Goal: Task Accomplishment & Management: Complete application form

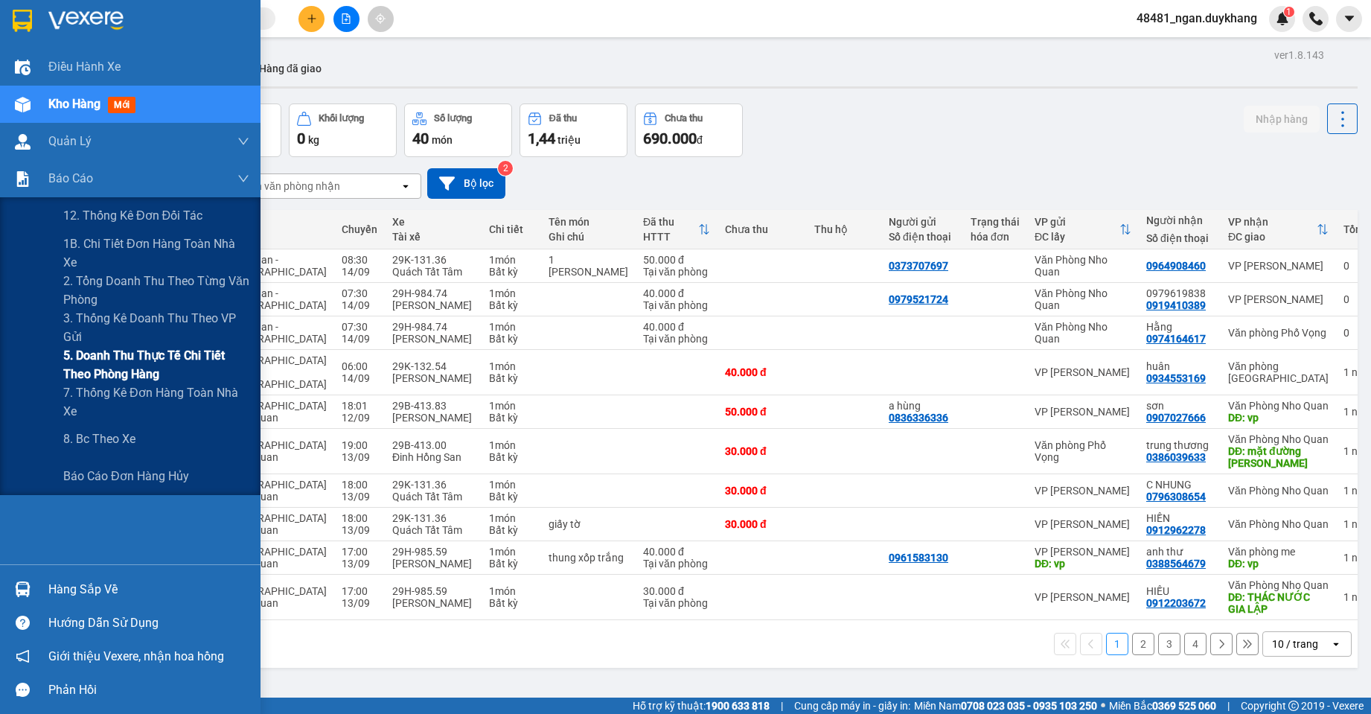
click at [68, 359] on span "5. Doanh thu thực tế chi tiết theo phòng hàng" at bounding box center [156, 364] width 186 height 37
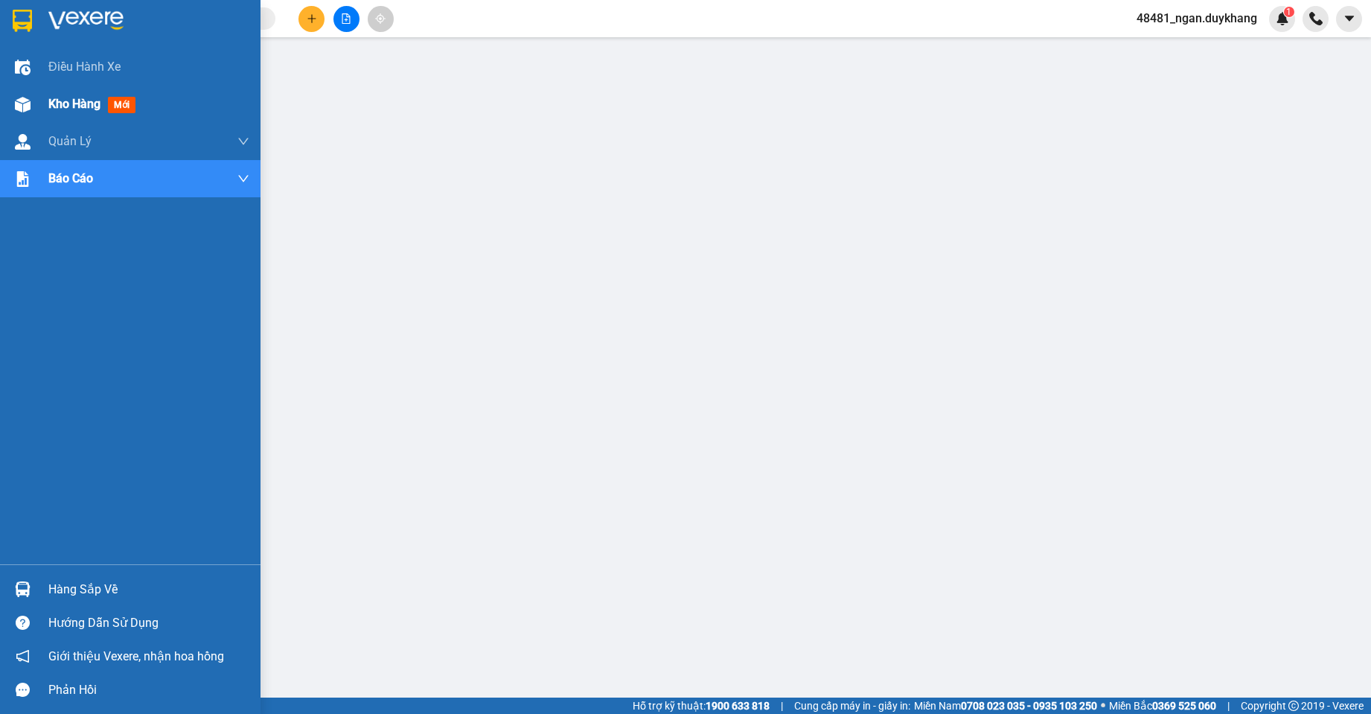
click at [22, 106] on img at bounding box center [23, 105] width 16 height 16
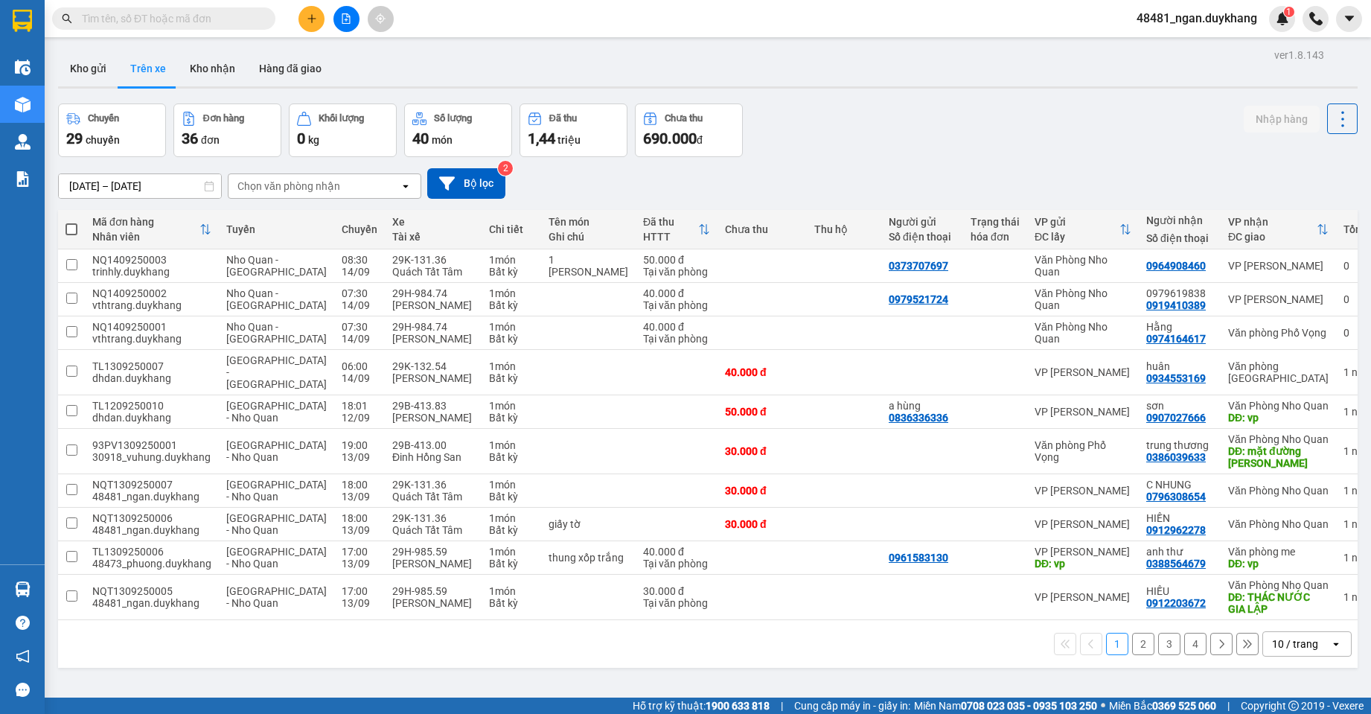
click at [156, 177] on input "[DATE] – [DATE]" at bounding box center [140, 186] width 162 height 24
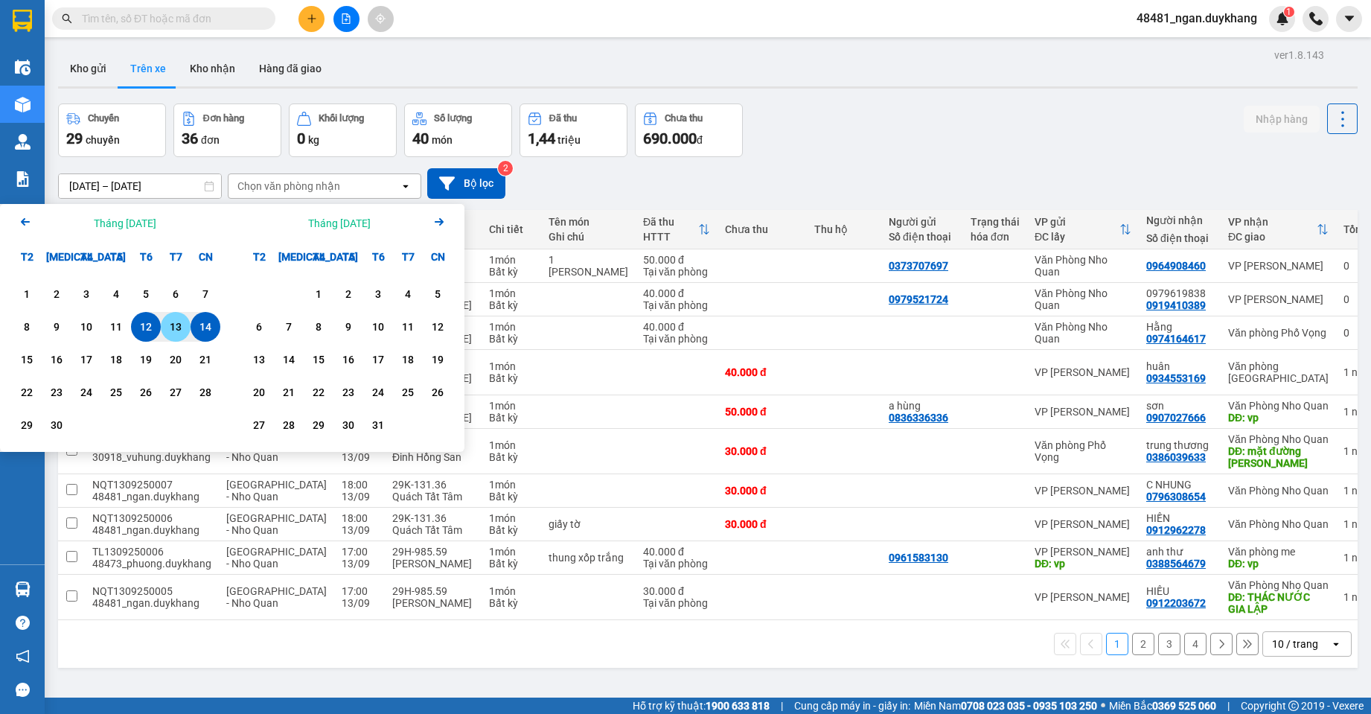
click at [172, 318] on div "13" at bounding box center [176, 327] width 30 height 30
type input "[DATE] – [DATE]"
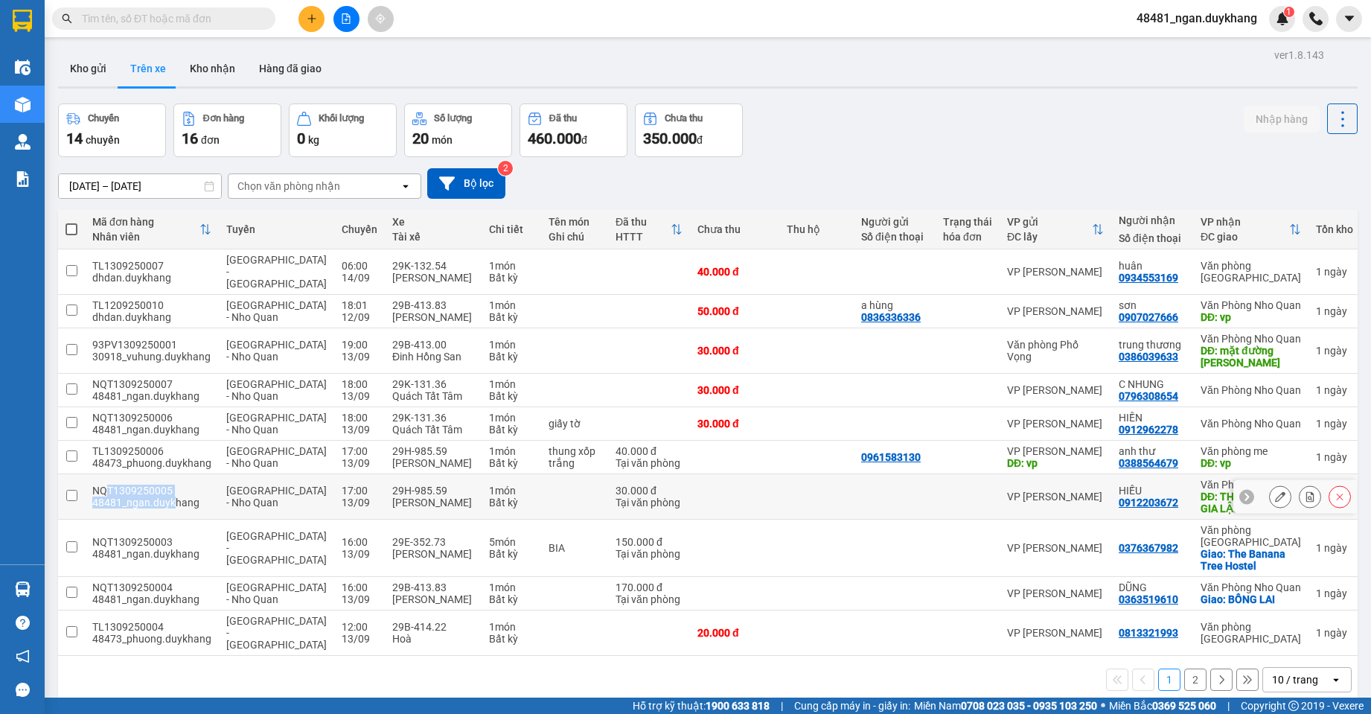
drag, startPoint x: 154, startPoint y: 523, endPoint x: 105, endPoint y: 523, distance: 49.1
click at [105, 520] on td "NQT1309250005 48481_ngan.duykhang" at bounding box center [152, 496] width 134 height 45
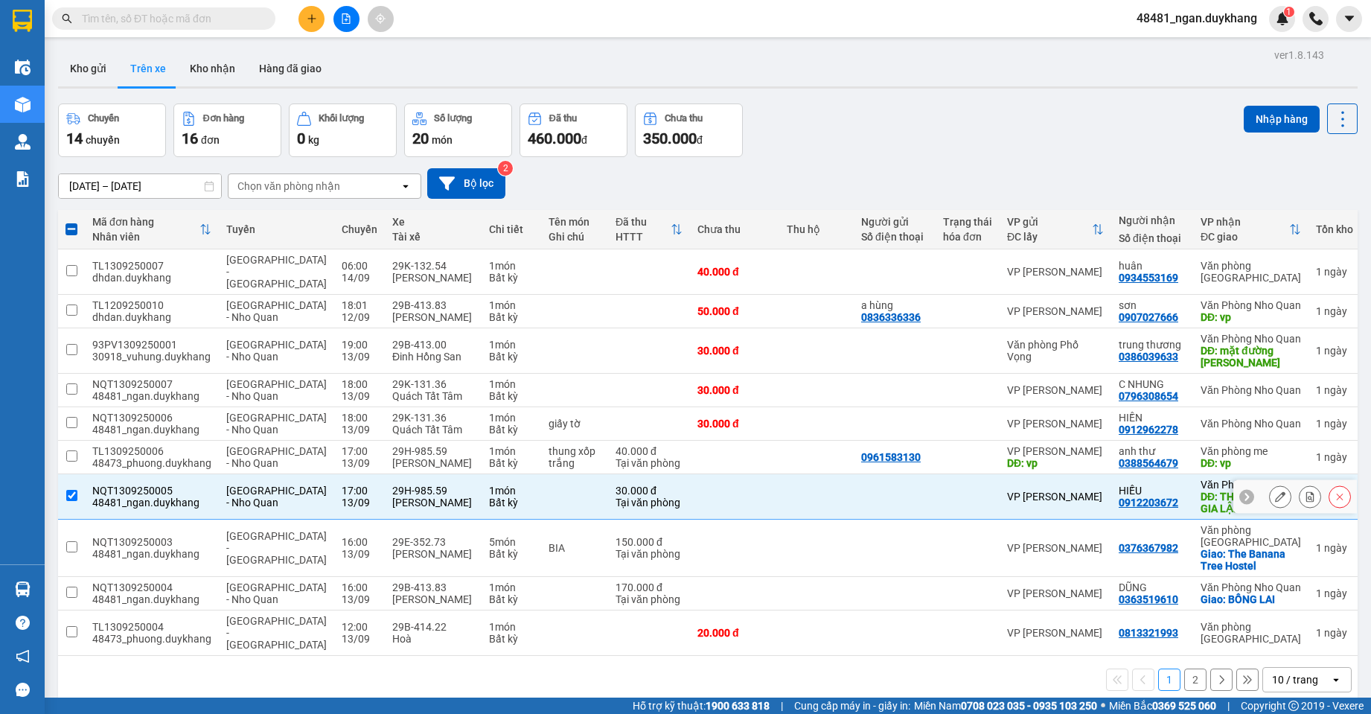
click at [178, 508] on div "48481_ngan.duykhang" at bounding box center [151, 502] width 119 height 12
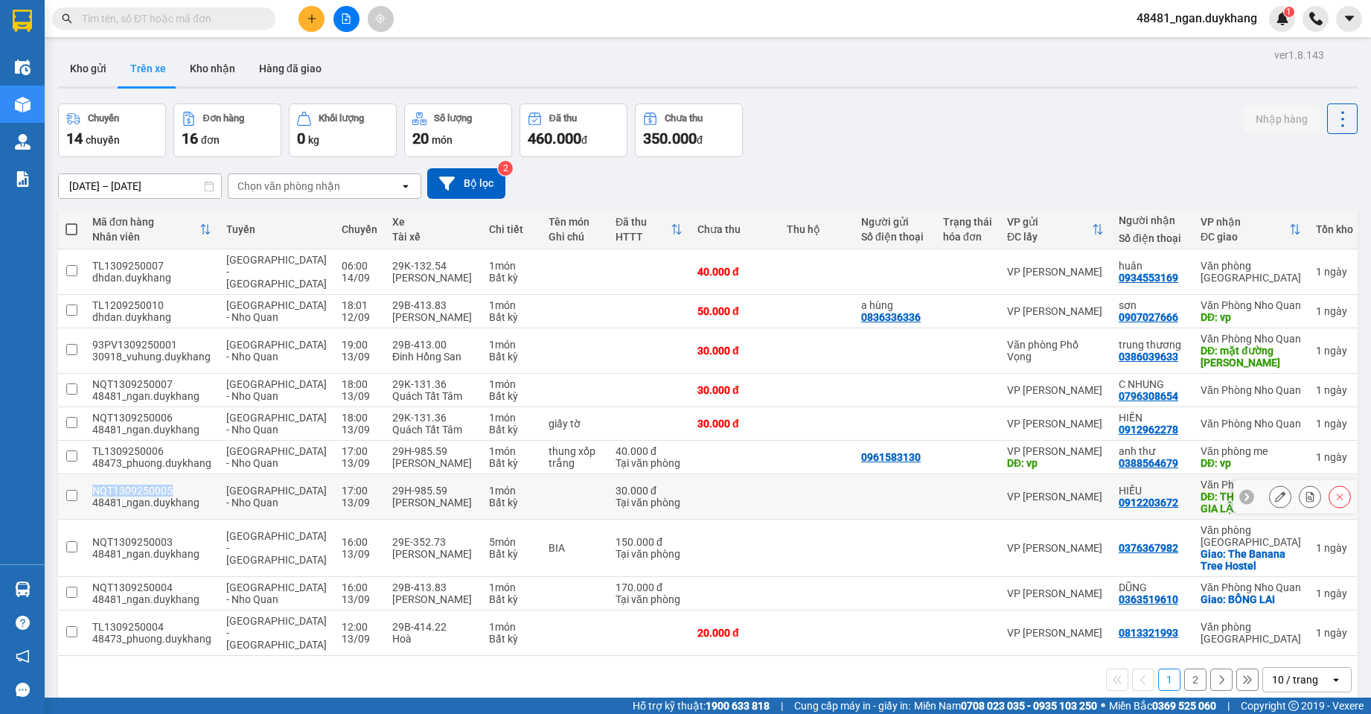
drag, startPoint x: 168, startPoint y: 521, endPoint x: 95, endPoint y: 521, distance: 73.7
click at [95, 496] on div "NQT1309250005" at bounding box center [151, 491] width 119 height 12
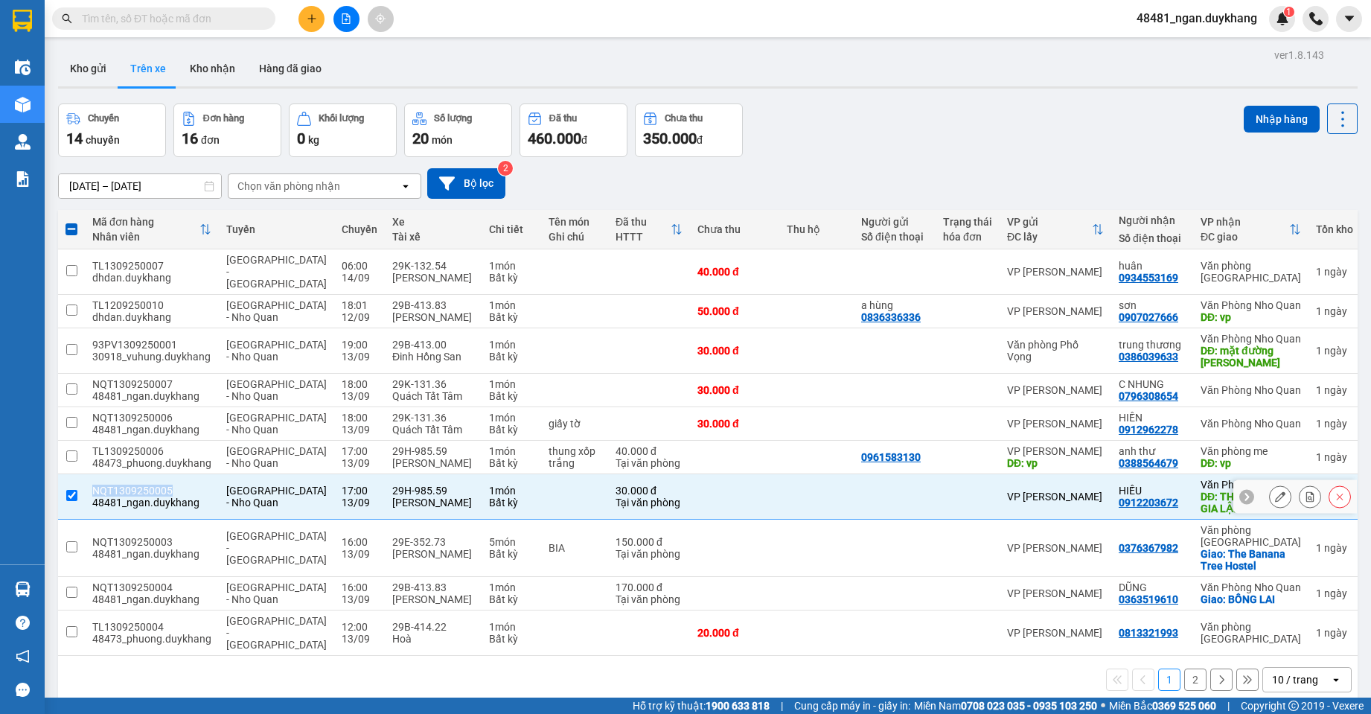
copy div "NQT1309250005"
click at [166, 496] on div "NQT1309250005" at bounding box center [151, 491] width 119 height 12
checkbox input "false"
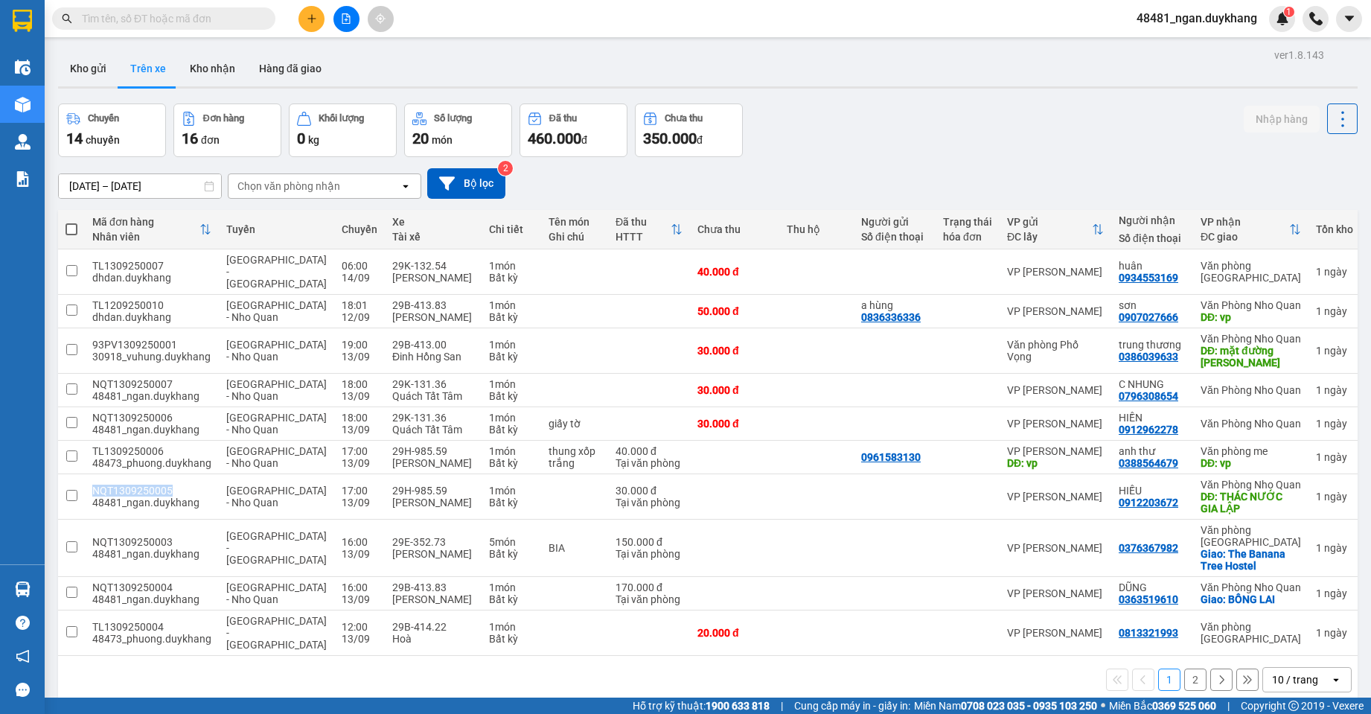
click at [304, 13] on button at bounding box center [311, 19] width 26 height 26
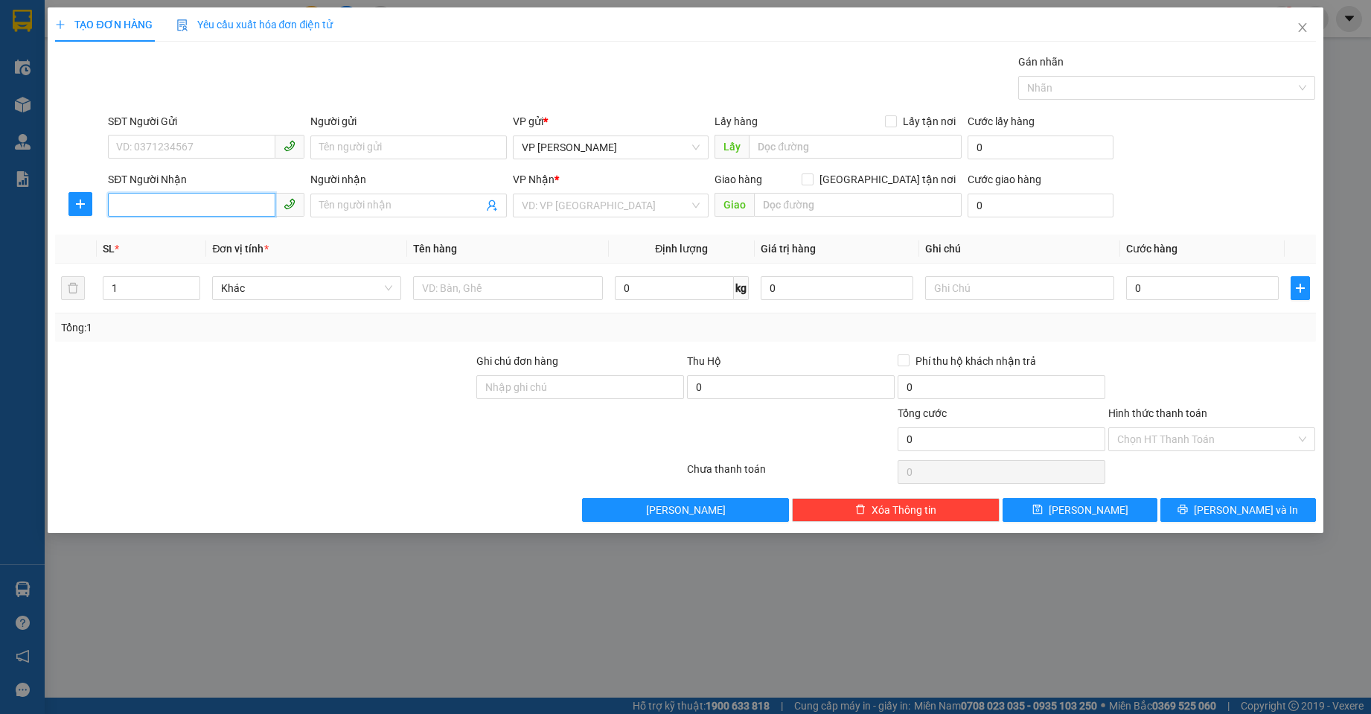
click at [213, 206] on input "SĐT Người Nhận" at bounding box center [191, 205] width 167 height 24
click at [200, 240] on div "0913588176 - hoàn" at bounding box center [206, 235] width 179 height 16
type input "0913588176"
type input "hoàn"
drag, startPoint x: 209, startPoint y: 206, endPoint x: 97, endPoint y: 205, distance: 112.4
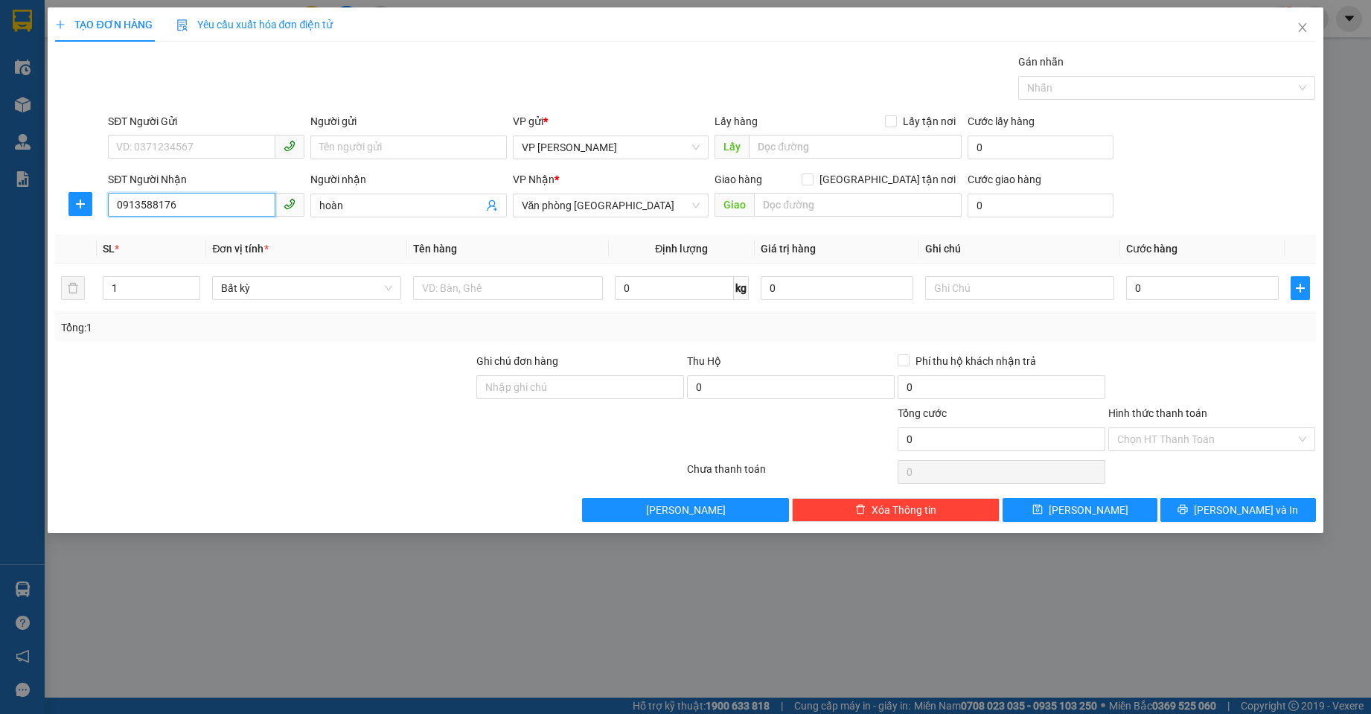
click at [97, 205] on div "SĐT Người Nhận 0913588176 0913588176 Người nhận hoàn VP Nhận * Văn phòng [GEOGR…" at bounding box center [685, 197] width 1263 height 52
type input "0913588176"
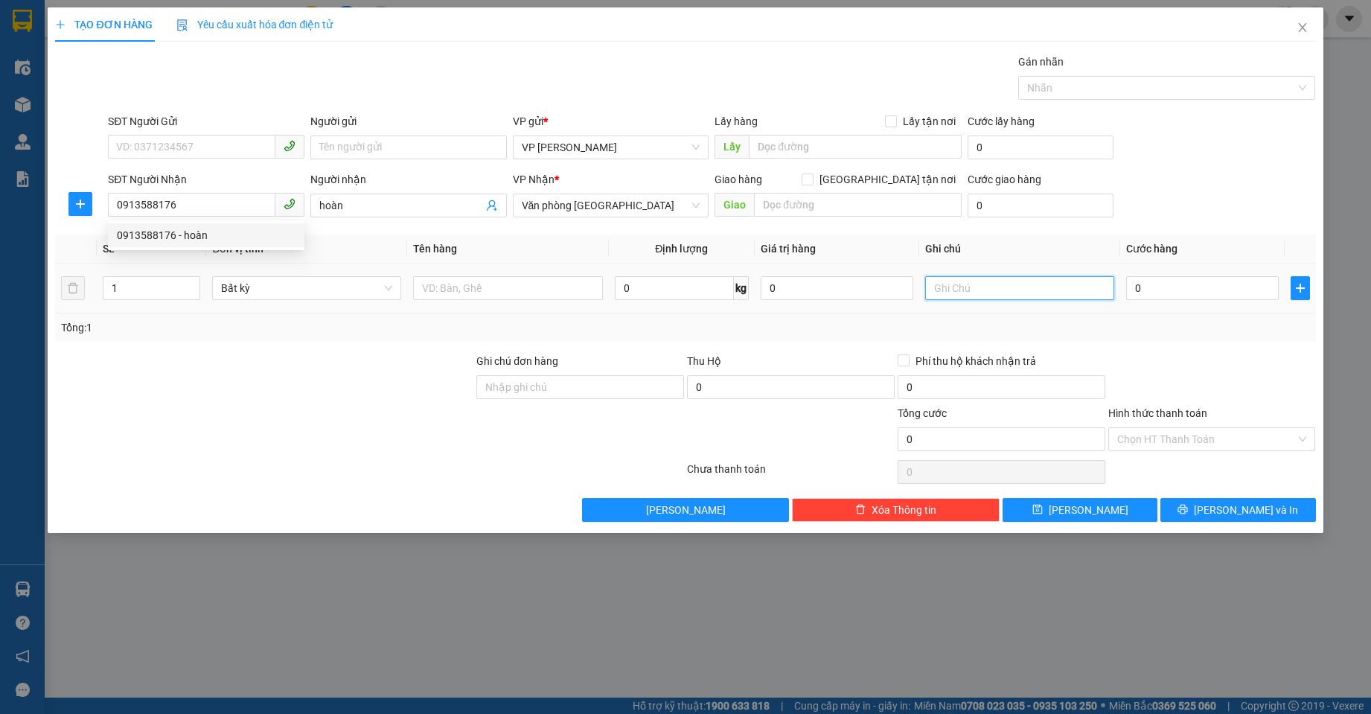
click at [968, 284] on input "text" at bounding box center [1019, 288] width 189 height 24
type input "SỐ KHÁC 0913381673"
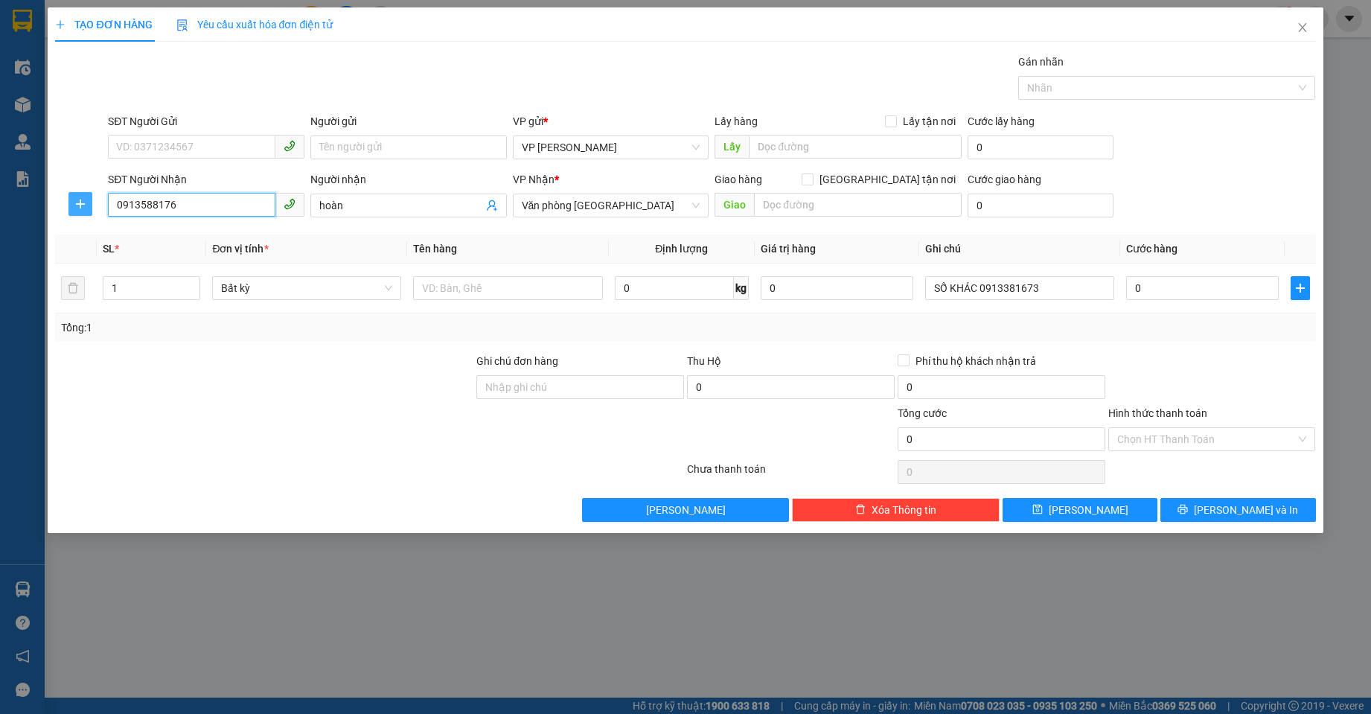
drag, startPoint x: 182, startPoint y: 207, endPoint x: 78, endPoint y: 205, distance: 103.5
click at [78, 205] on div "SĐT Người Nhận 0913588176 0913588176 Người nhận hoàn VP Nhận * Văn phòng [GEOGR…" at bounding box center [685, 197] width 1263 height 52
click at [554, 246] on th "Tên hàng" at bounding box center [507, 248] width 201 height 29
click at [1160, 286] on input "0" at bounding box center [1202, 288] width 153 height 24
type input "6"
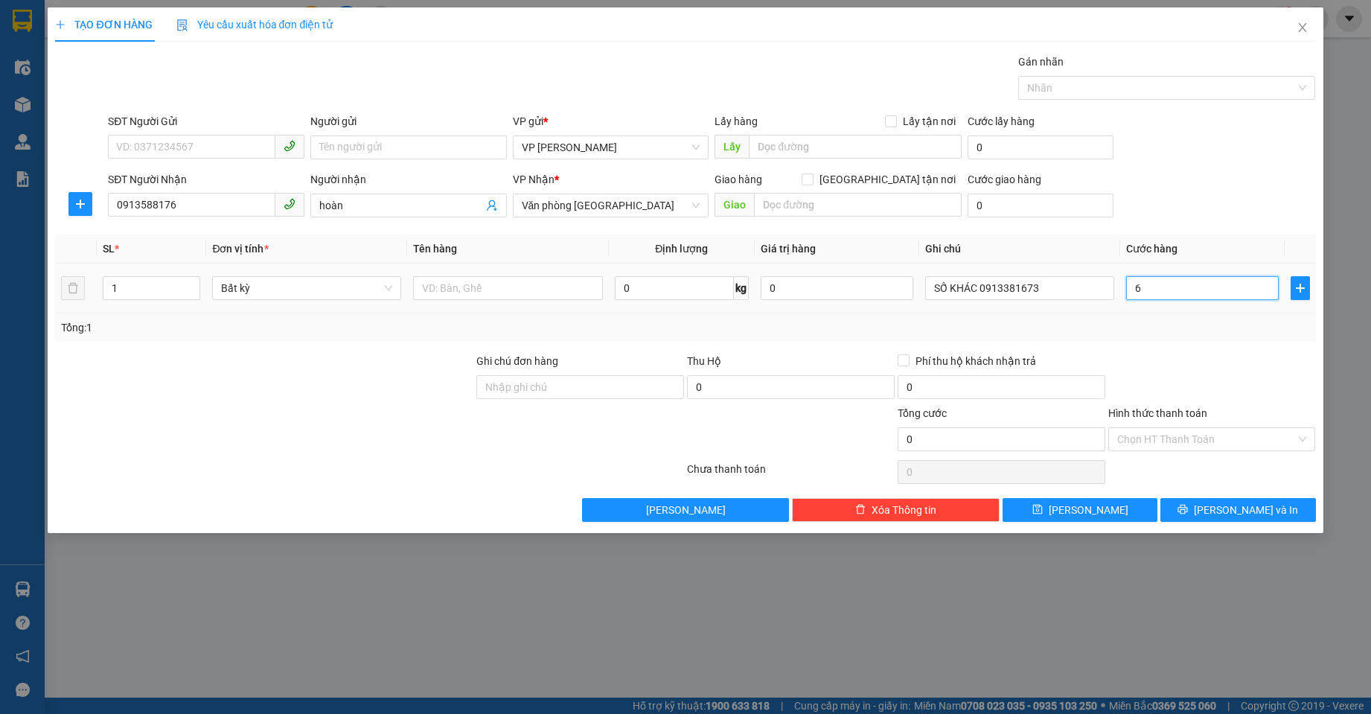
type input "6"
type input "60"
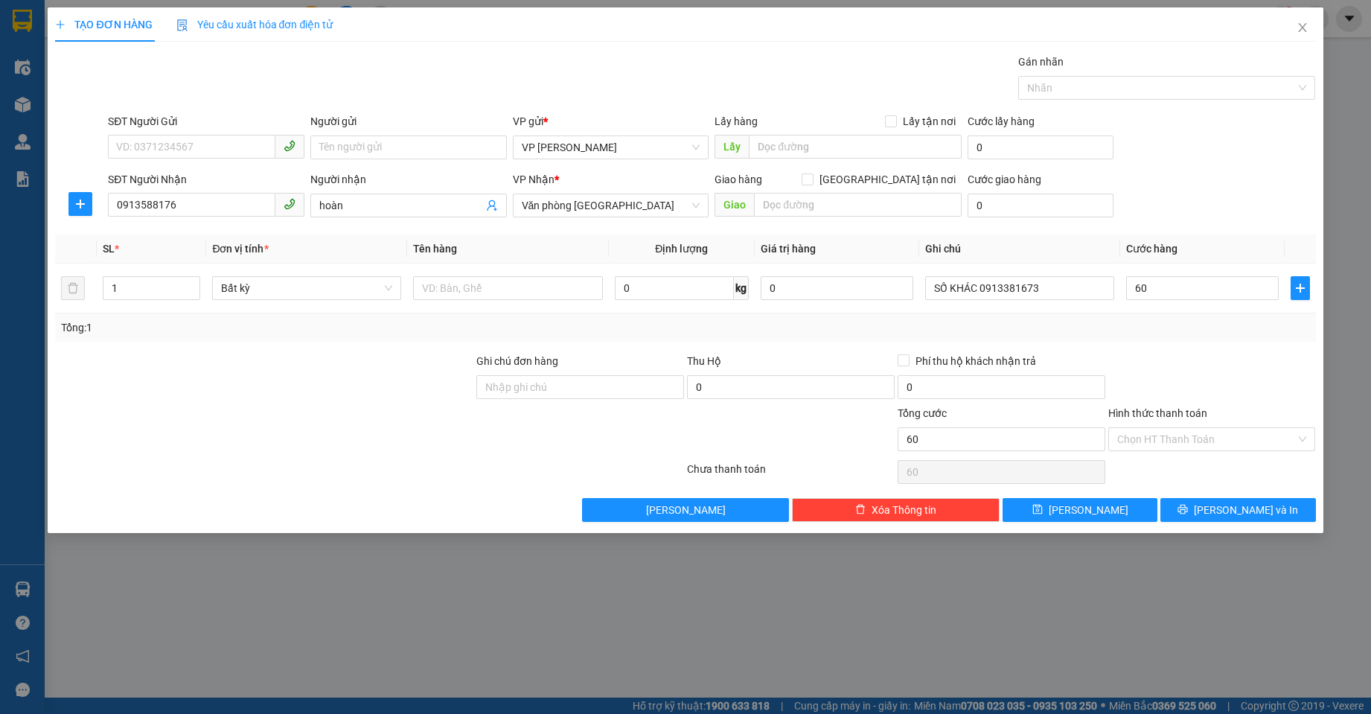
click at [1197, 357] on div at bounding box center [1212, 379] width 211 height 52
type input "60.000"
click at [1224, 434] on input "Hình thức thanh toán" at bounding box center [1206, 439] width 179 height 22
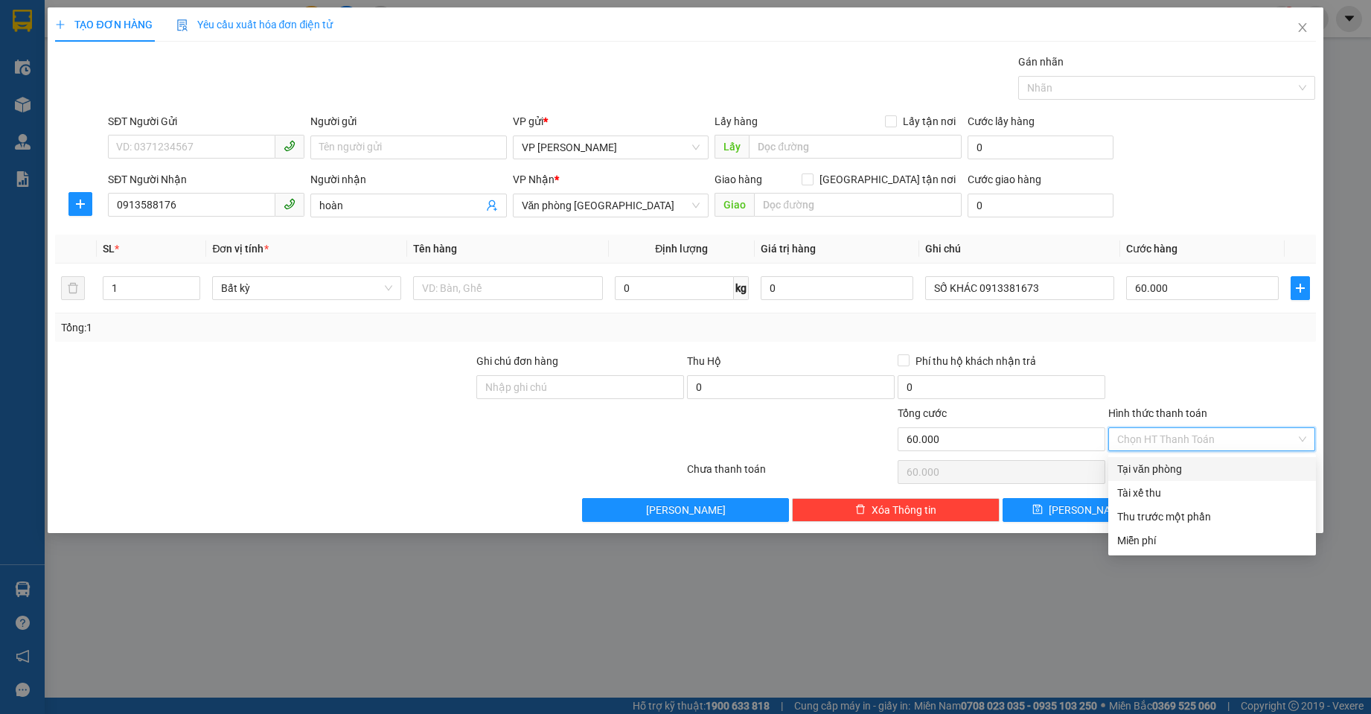
click at [1186, 477] on div "Tại văn phòng" at bounding box center [1212, 469] width 208 height 24
type input "0"
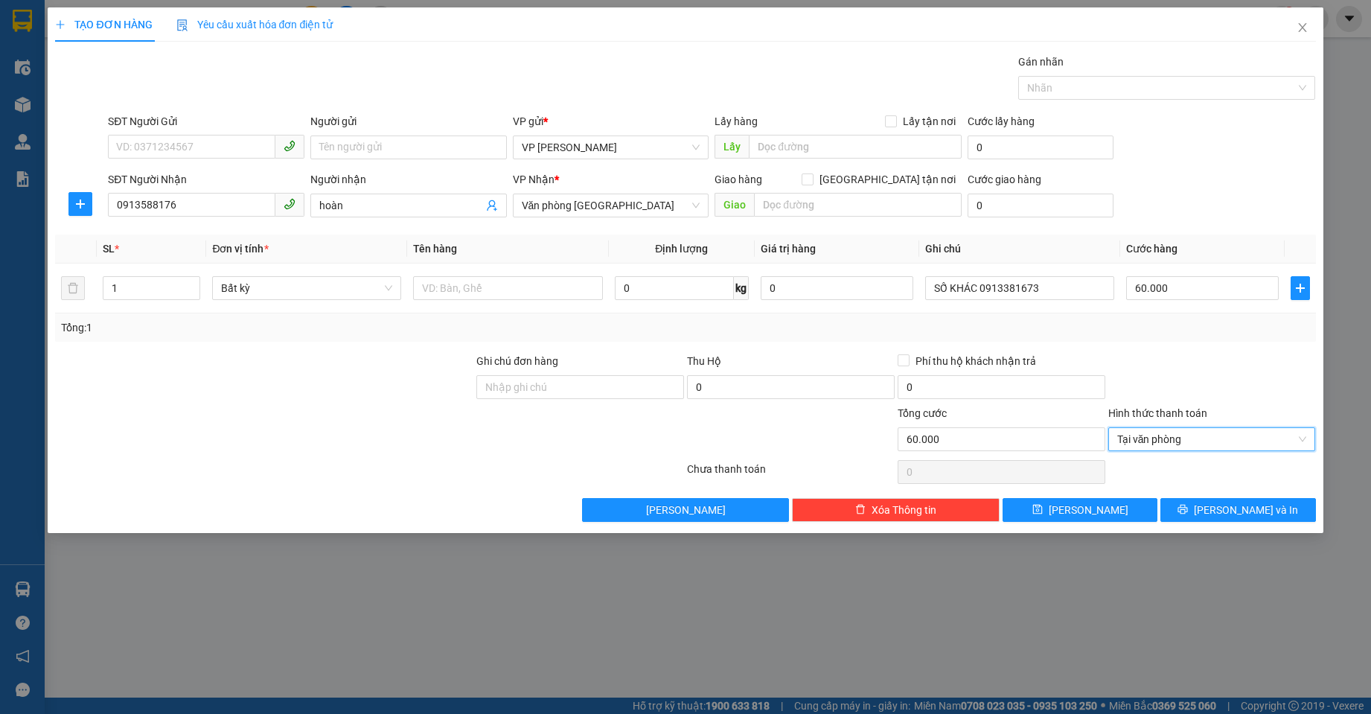
click at [1178, 373] on div at bounding box center [1212, 379] width 211 height 52
click at [1211, 502] on button "[PERSON_NAME] và In" at bounding box center [1237, 510] width 155 height 24
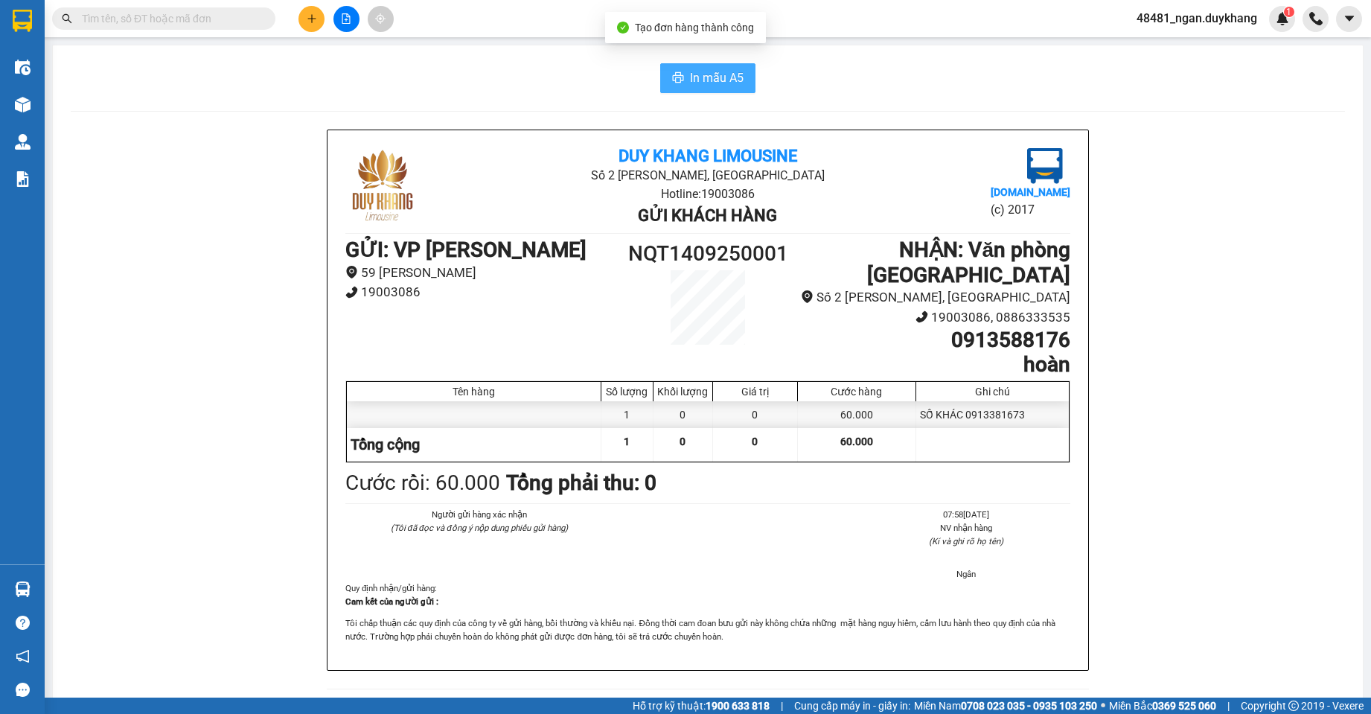
click at [726, 80] on span "In mẫu A5" at bounding box center [717, 77] width 54 height 19
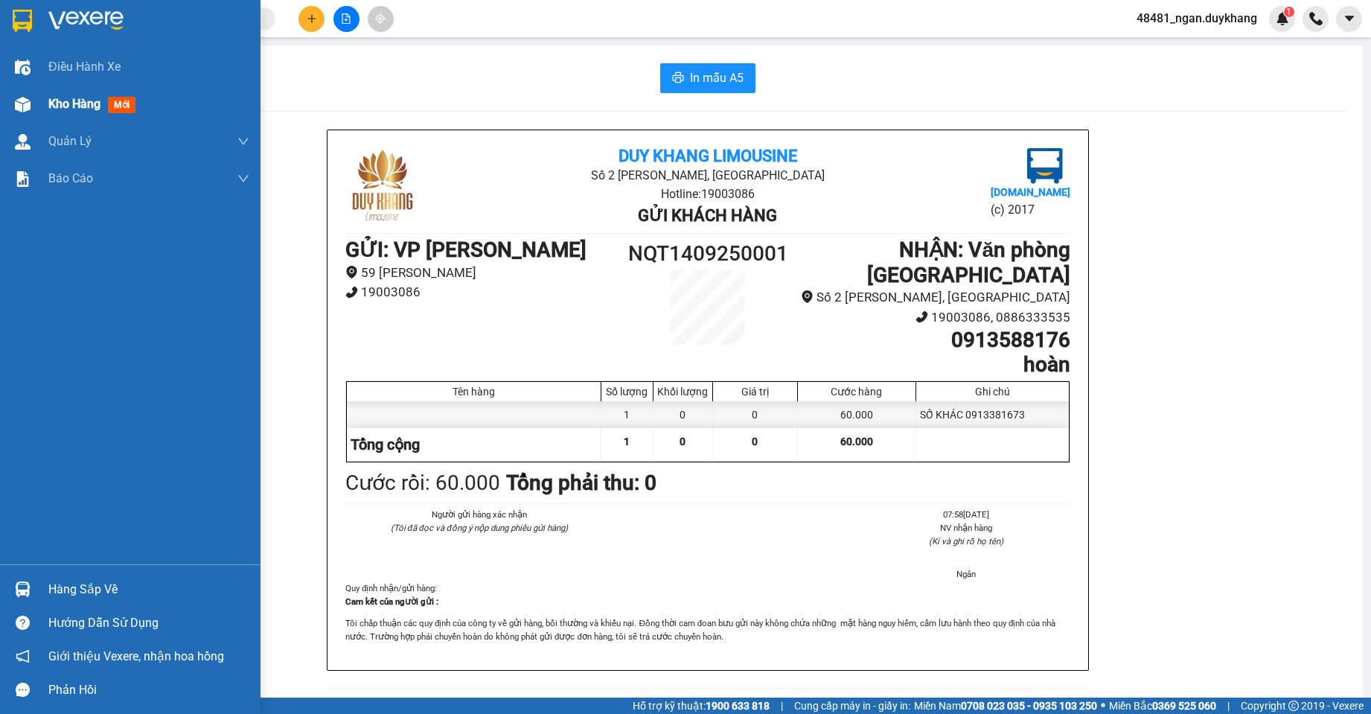
click at [48, 110] on span "Kho hàng" at bounding box center [74, 104] width 52 height 14
